Goal: Task Accomplishment & Management: Manage account settings

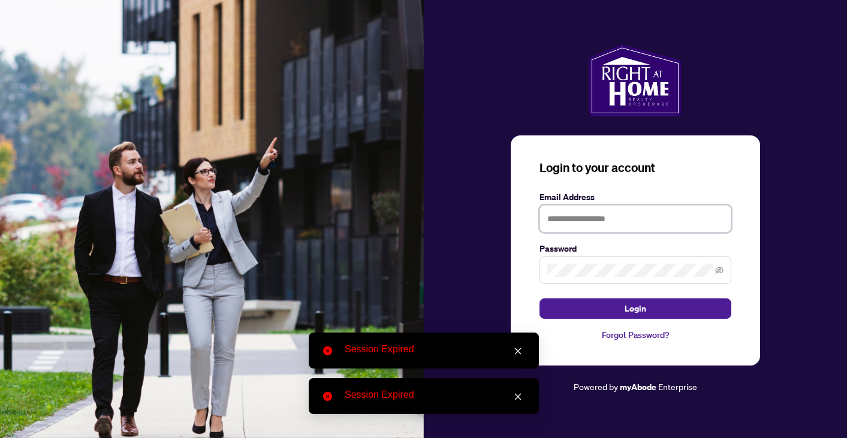
click at [593, 220] on input "text" at bounding box center [635, 219] width 192 height 28
type input "**********"
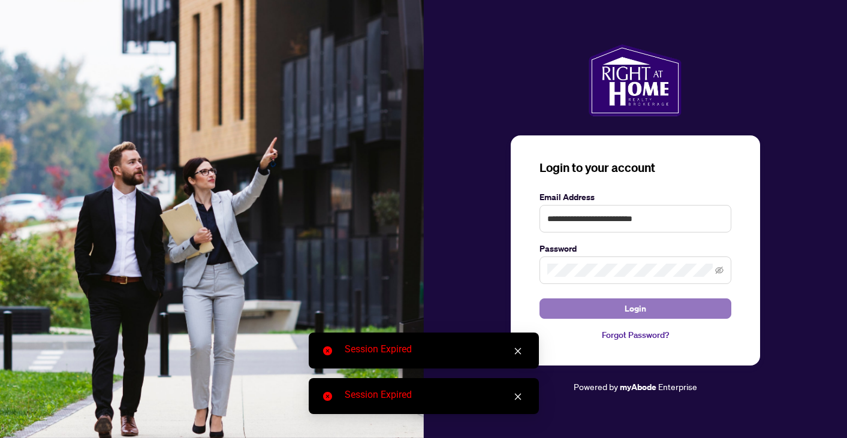
click at [621, 310] on button "Login" at bounding box center [635, 308] width 192 height 20
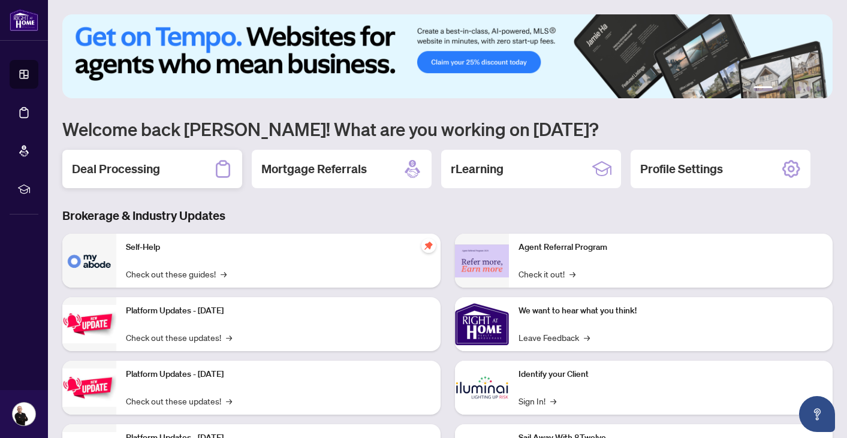
click at [210, 176] on div "Deal Processing" at bounding box center [152, 169] width 180 height 38
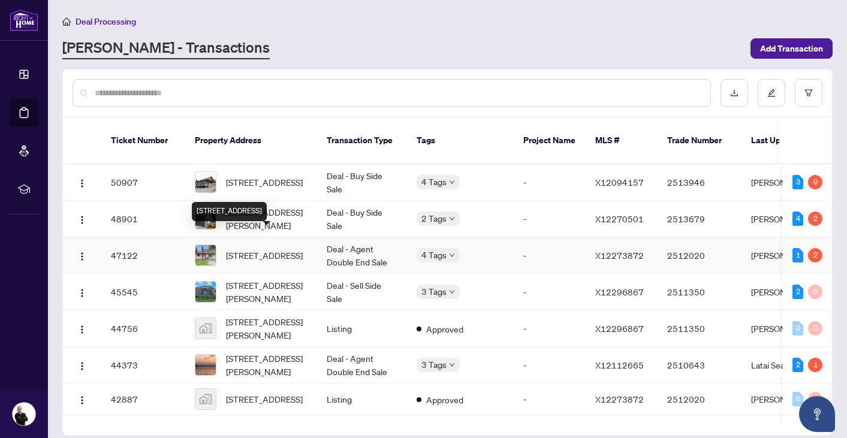
click at [244, 249] on span "[STREET_ADDRESS]" at bounding box center [264, 255] width 77 height 13
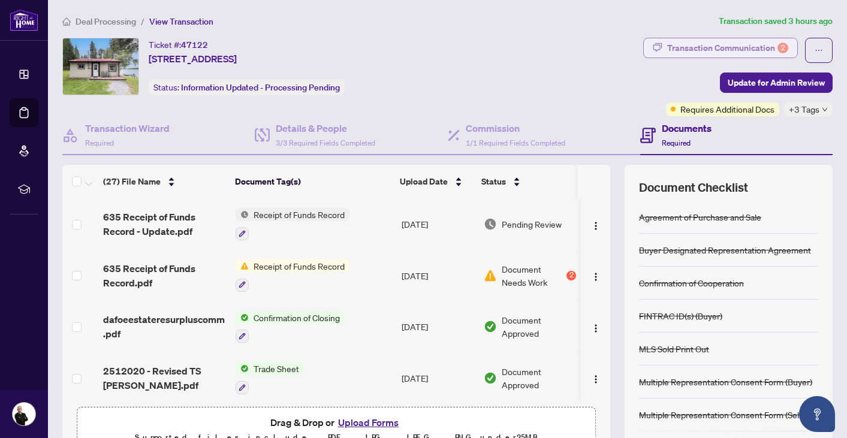
click at [736, 52] on div "Transaction Communication 2" at bounding box center [727, 47] width 121 height 19
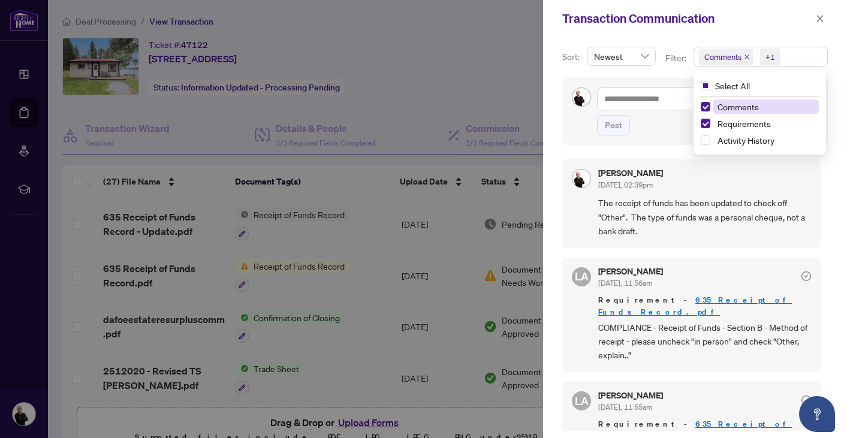
click at [781, 57] on span "Comments +1" at bounding box center [760, 56] width 133 height 19
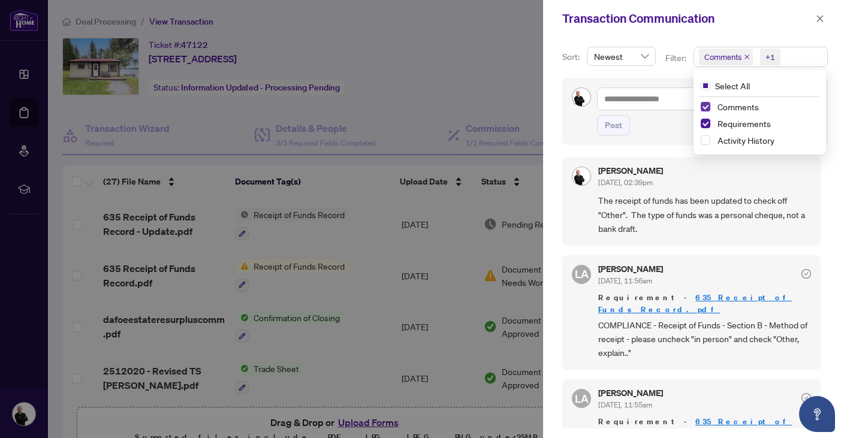
click at [705, 107] on span "Select Comments" at bounding box center [705, 107] width 10 height 10
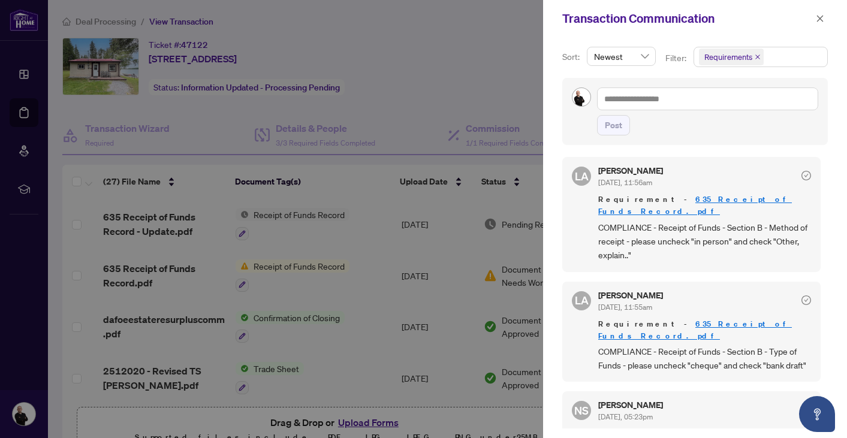
click at [753, 27] on div "Transaction Communication" at bounding box center [687, 19] width 250 height 18
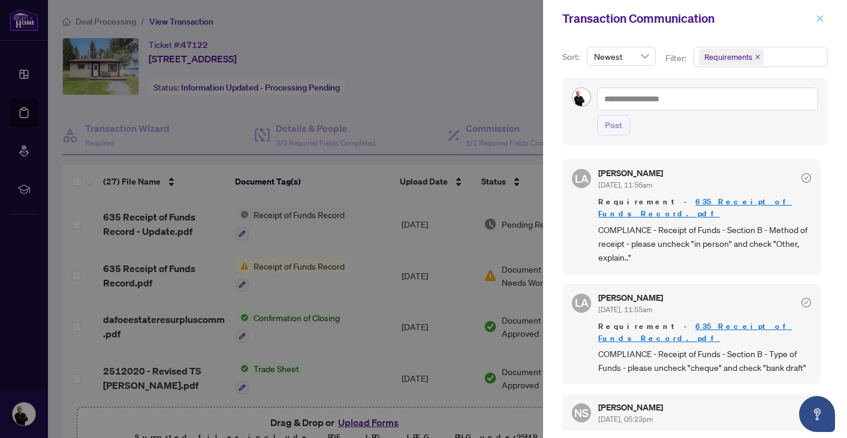
click at [818, 16] on icon "close" at bounding box center [819, 18] width 8 height 8
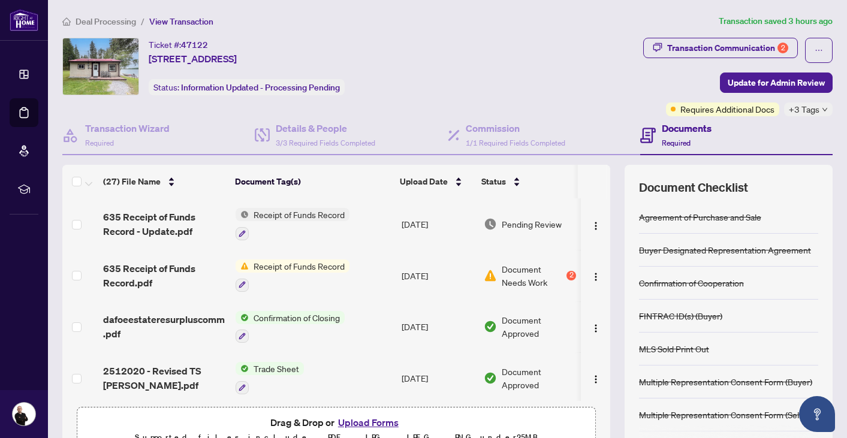
click at [123, 22] on span "Deal Processing" at bounding box center [105, 21] width 61 height 11
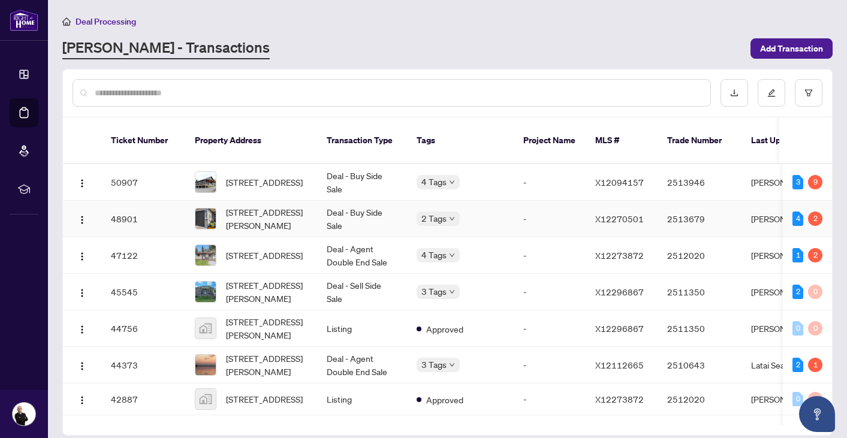
click at [253, 216] on span "27 Ridgeway Pl, Belleville, Ontario K8P 5G3, Canada" at bounding box center [266, 219] width 81 height 26
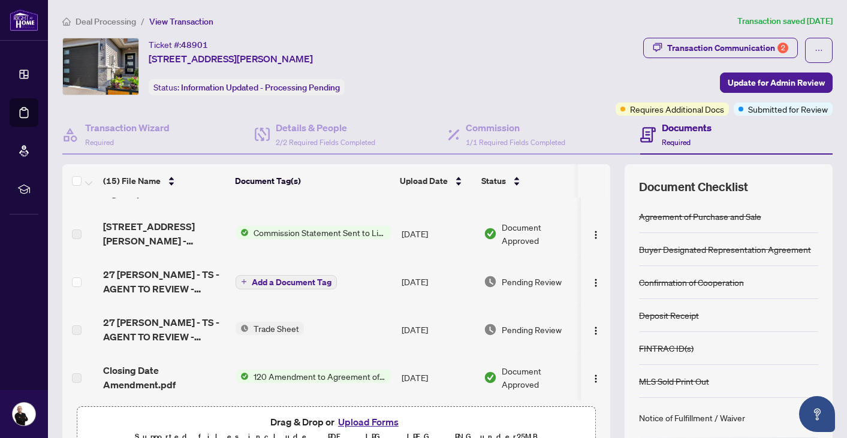
scroll to position [91, 0]
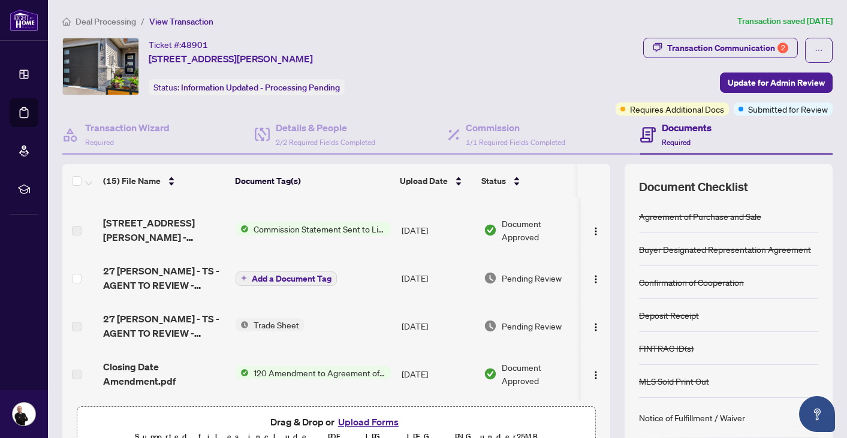
click at [688, 133] on h4 "Documents" at bounding box center [686, 127] width 50 height 14
click at [818, 46] on icon "ellipsis" at bounding box center [818, 50] width 8 height 8
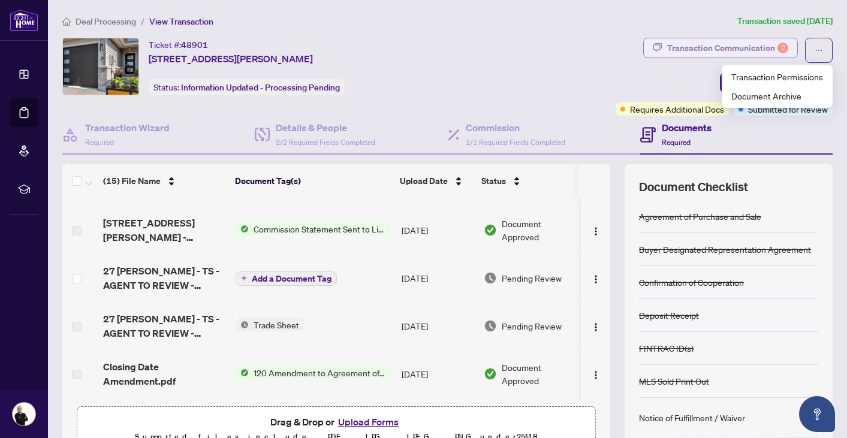
click at [720, 42] on div "Transaction Communication 2" at bounding box center [727, 47] width 121 height 19
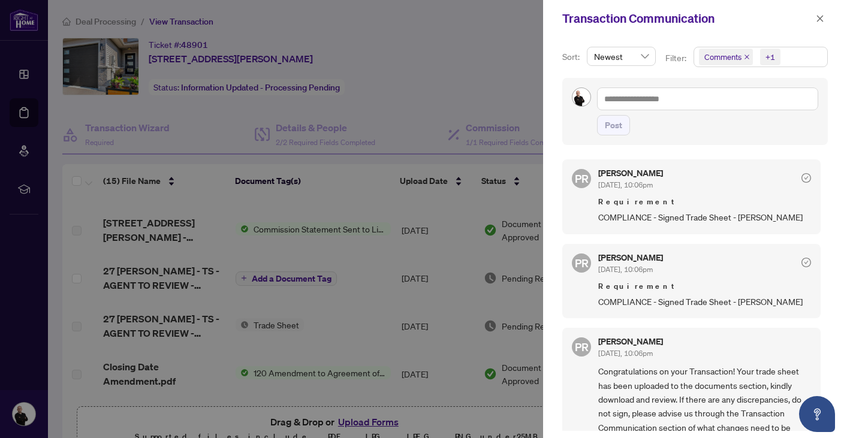
click at [810, 59] on span "Comments +1" at bounding box center [760, 56] width 133 height 19
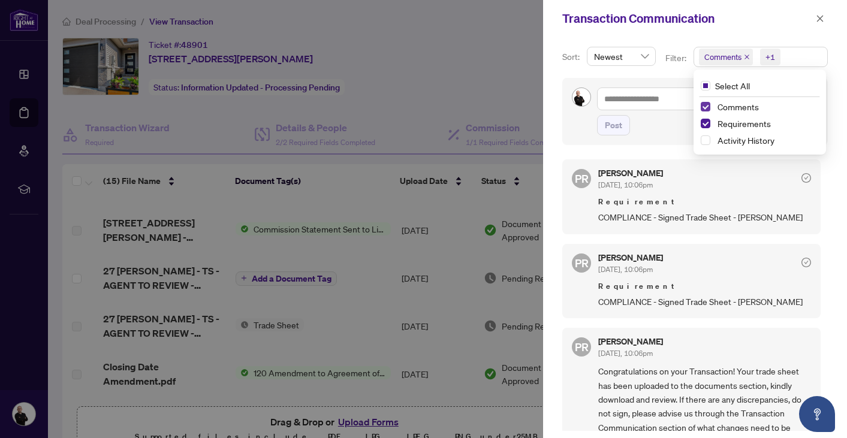
click at [703, 104] on span "Select Comments" at bounding box center [705, 107] width 10 height 10
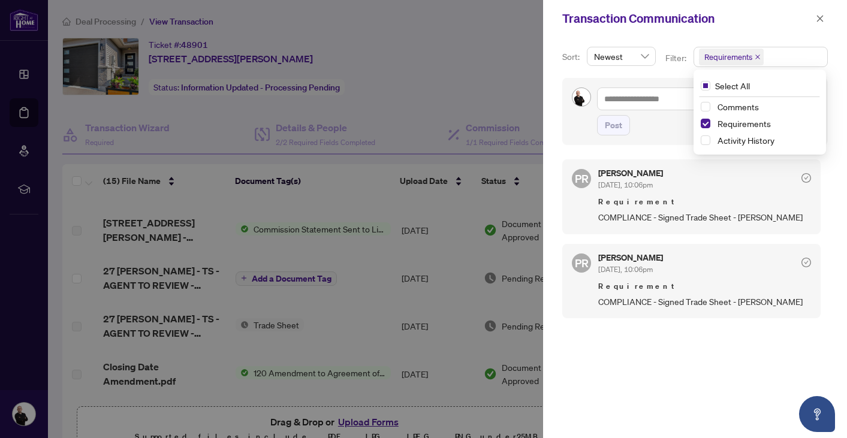
click at [795, 22] on div "Transaction Communication" at bounding box center [687, 19] width 250 height 18
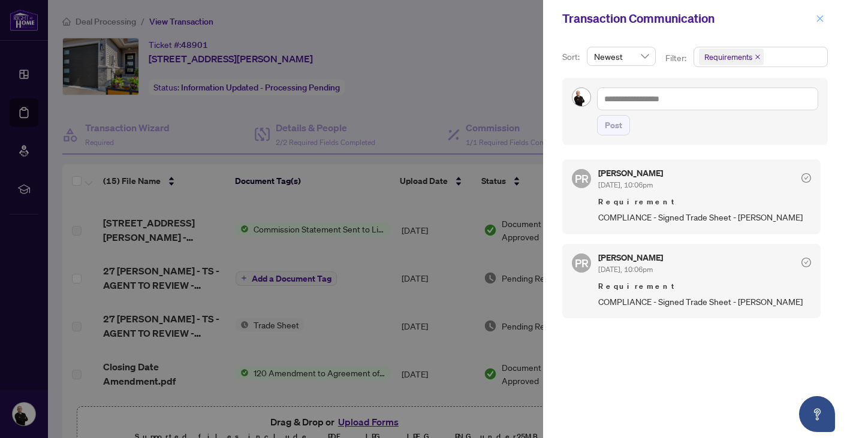
click at [821, 19] on icon "close" at bounding box center [819, 18] width 8 height 8
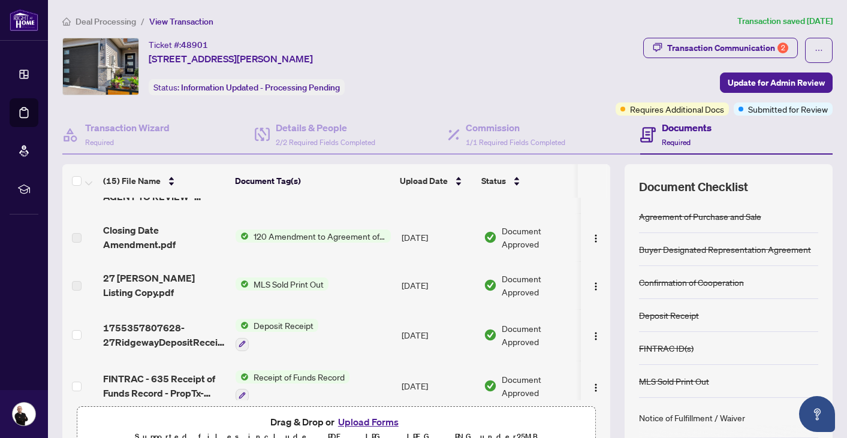
scroll to position [233, 0]
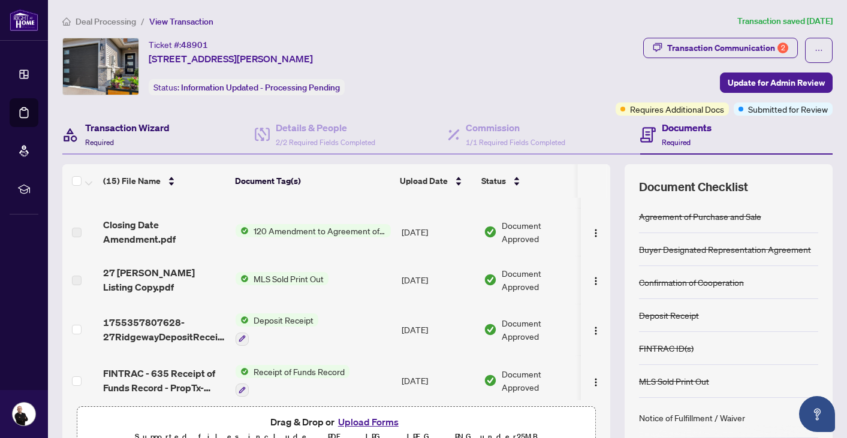
click at [145, 125] on h4 "Transaction Wizard" at bounding box center [127, 127] width 84 height 14
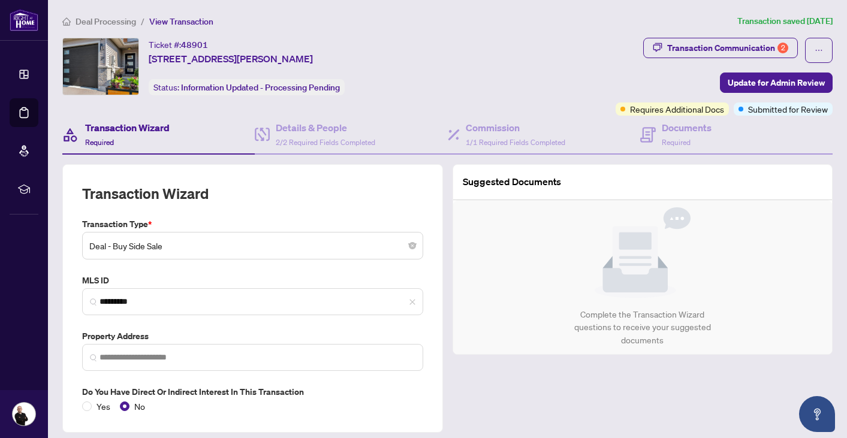
type input "**********"
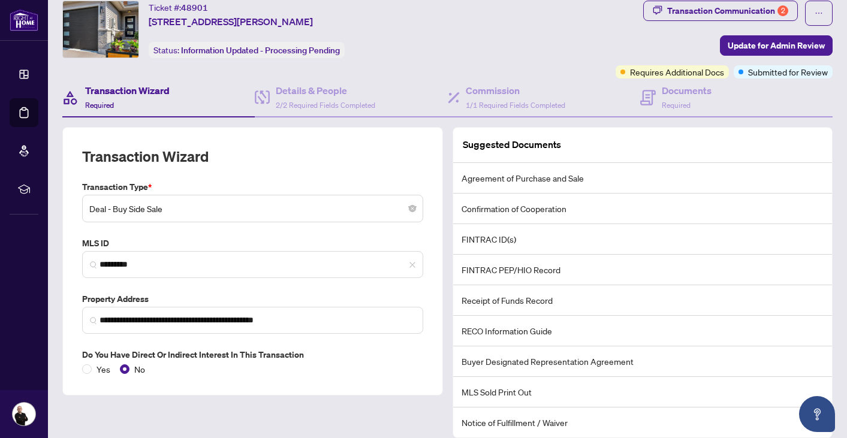
scroll to position [6, 0]
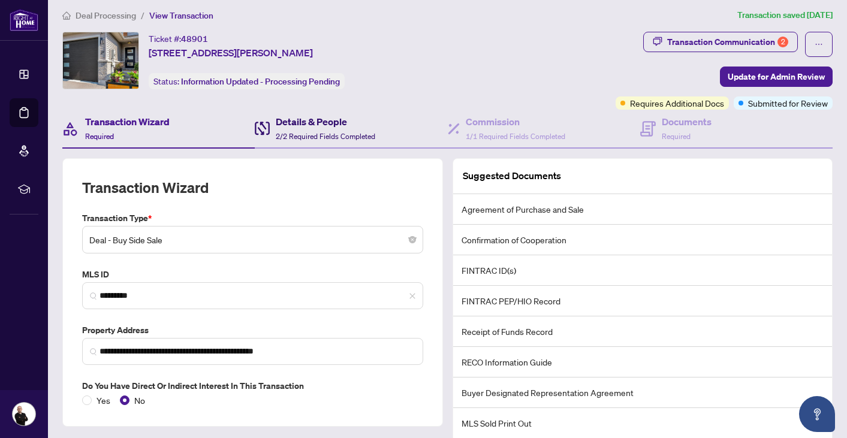
click at [329, 119] on h4 "Details & People" at bounding box center [325, 121] width 99 height 14
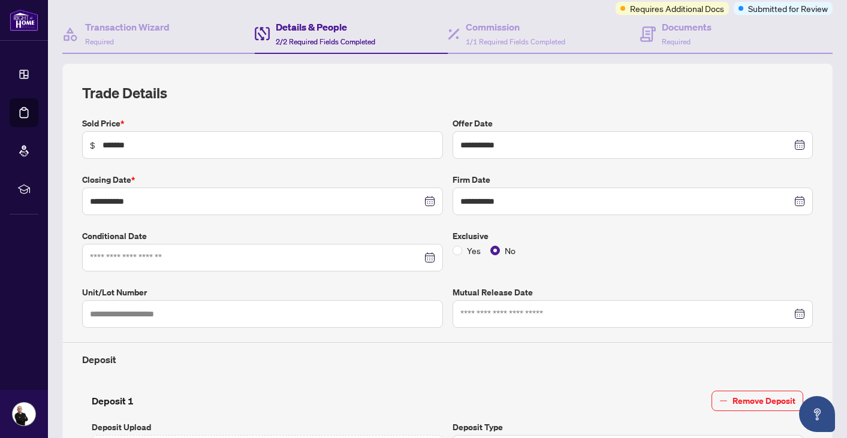
scroll to position [92, 0]
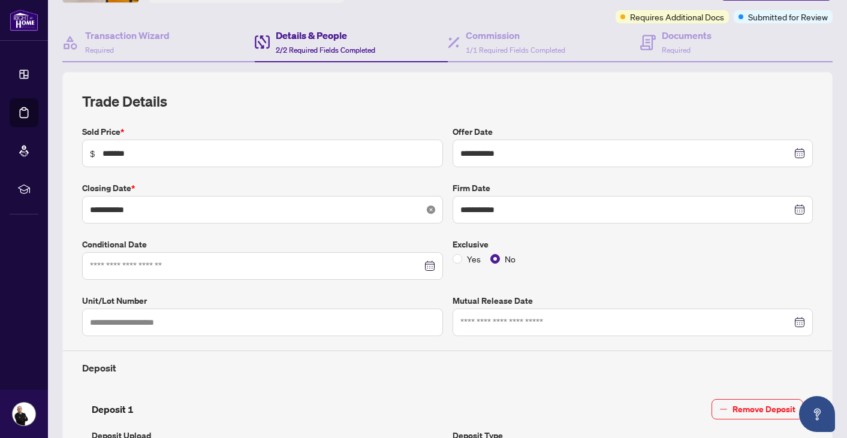
click at [433, 208] on icon "close-circle" at bounding box center [431, 210] width 8 height 8
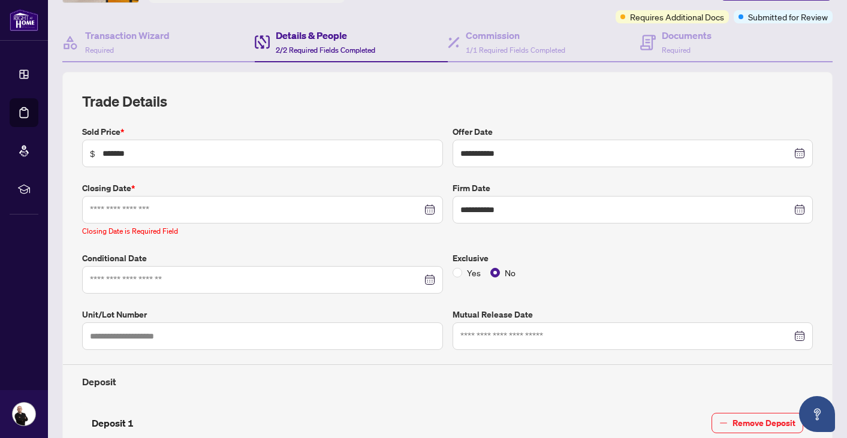
click at [421, 172] on div "**********" at bounding box center [447, 362] width 740 height 475
click at [430, 207] on div at bounding box center [262, 209] width 345 height 13
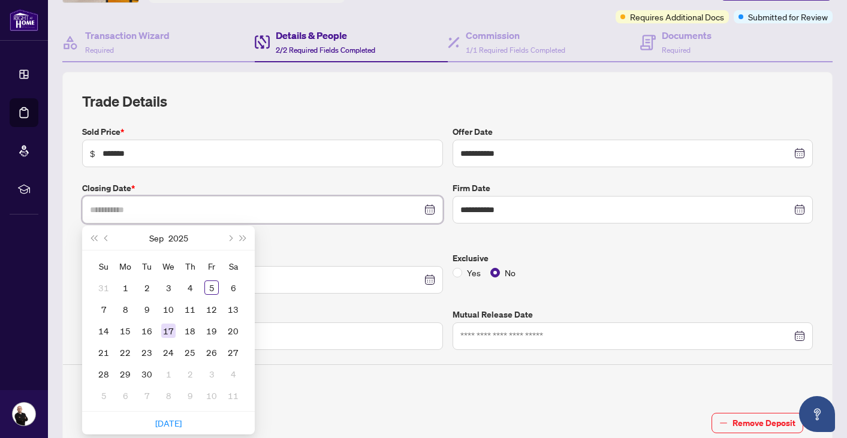
type input "**********"
click at [170, 331] on div "17" at bounding box center [168, 331] width 14 height 14
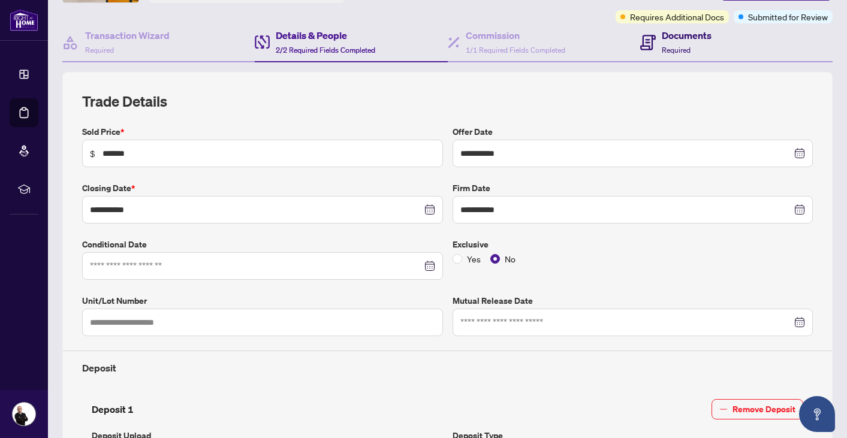
click at [680, 43] on div "Documents Required" at bounding box center [686, 42] width 50 height 28
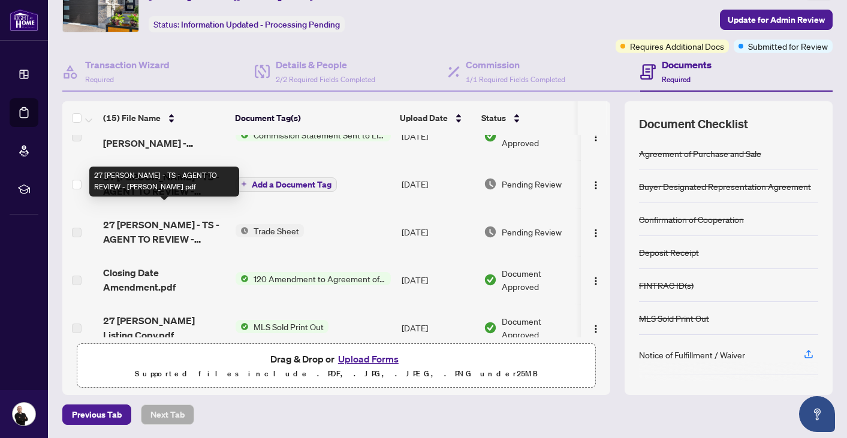
scroll to position [137, 0]
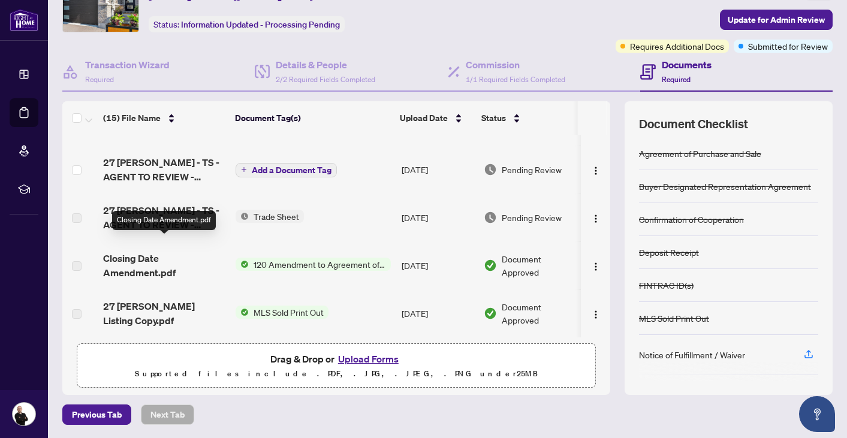
click at [144, 257] on span "Closing Date Amendment.pdf" at bounding box center [164, 265] width 123 height 29
click at [144, 263] on span "Closing Date Amendment.pdf" at bounding box center [164, 265] width 123 height 29
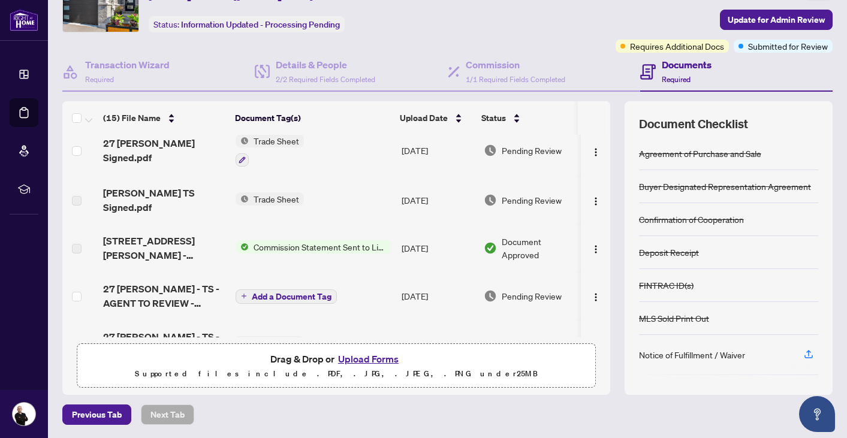
scroll to position [0, 0]
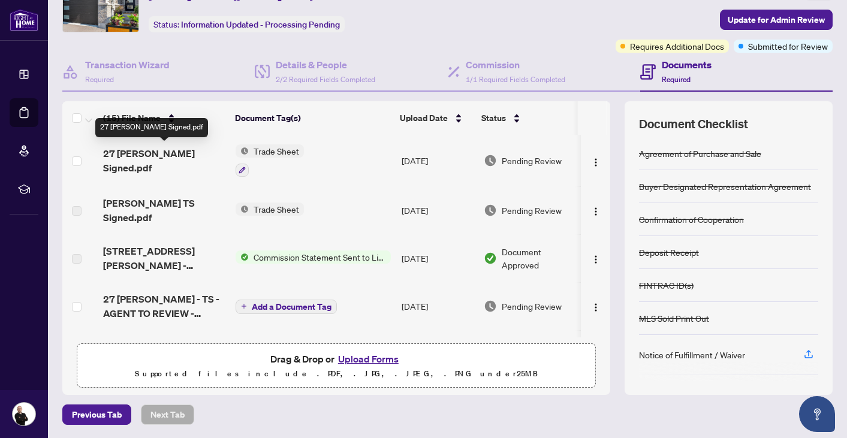
click at [149, 157] on span "27 Ridgeway Pl - Kenneth TS Signed.pdf" at bounding box center [164, 160] width 123 height 29
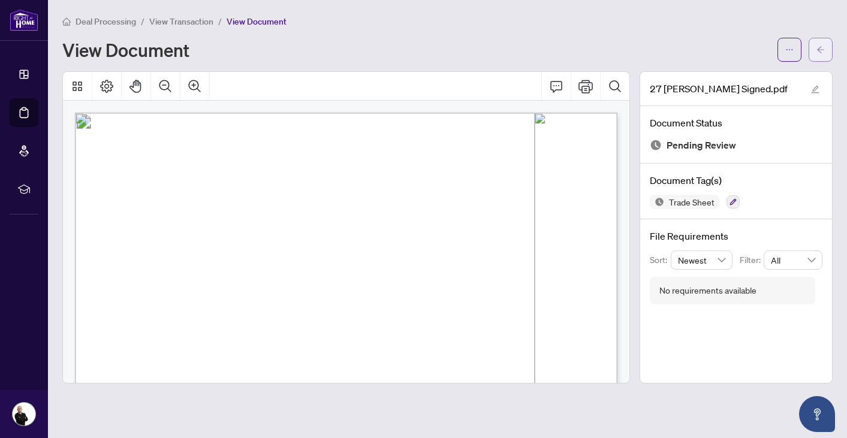
click at [823, 48] on icon "arrow-left" at bounding box center [820, 50] width 8 height 8
